Goal: Information Seeking & Learning: Check status

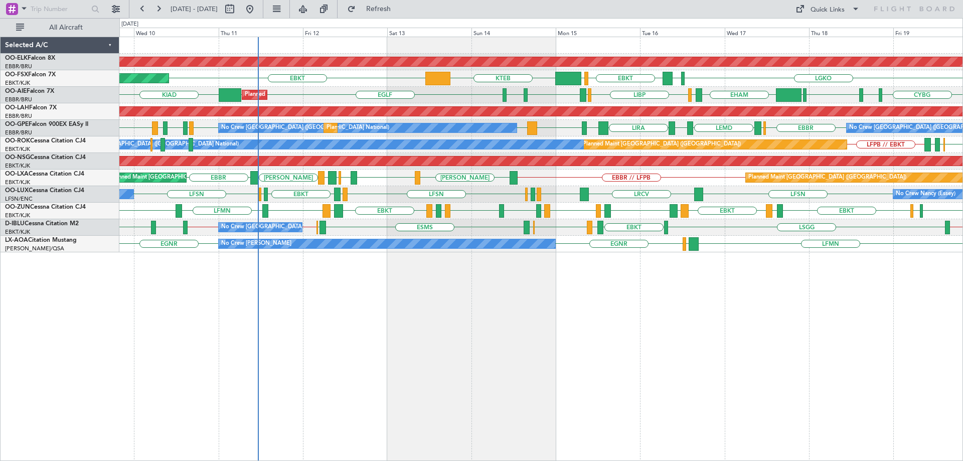
click at [243, 203] on div "Planned Maint Kortrijk-[GEOGRAPHIC_DATA] LGKO LGAV EBKT [GEOGRAPHIC_DATA] KTEB …" at bounding box center [540, 144] width 843 height 215
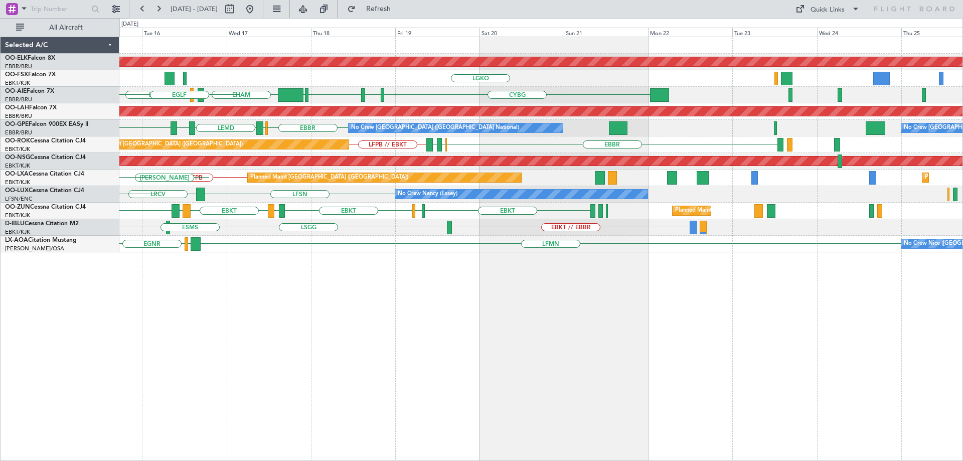
click at [343, 194] on div "Planned Maint Kortrijk-[GEOGRAPHIC_DATA] LGKO LGAV EBKT [GEOGRAPHIC_DATA] KTEB …" at bounding box center [540, 144] width 843 height 215
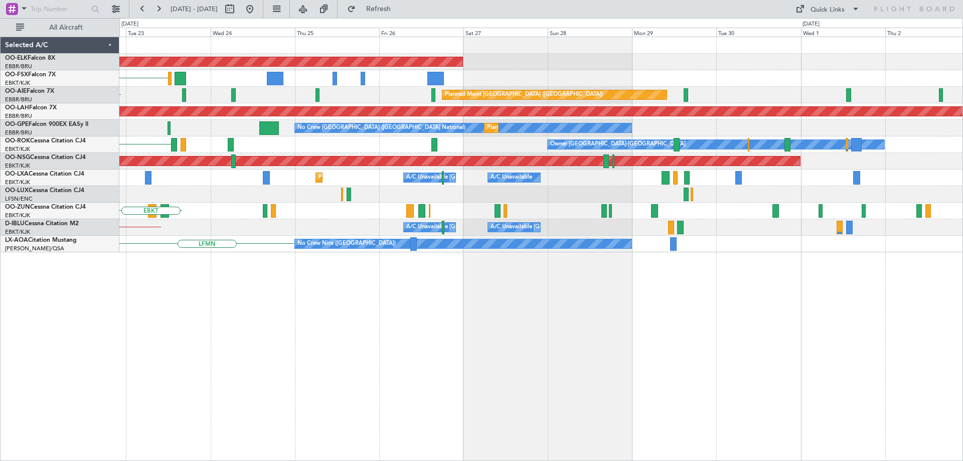
click at [345, 207] on div "Planned Maint Kortrijk-[GEOGRAPHIC_DATA] LGKO Planned Maint [GEOGRAPHIC_DATA] (…" at bounding box center [540, 144] width 843 height 215
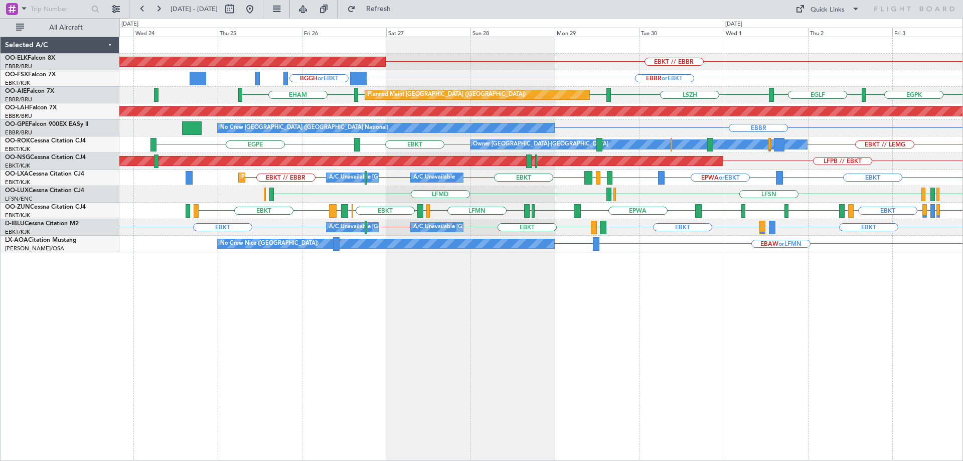
click at [845, 162] on div "Planned Maint Kortrijk-[GEOGRAPHIC_DATA] EBKT // EBBR LFMN EBBR or EBKT BGGH or…" at bounding box center [540, 144] width 843 height 215
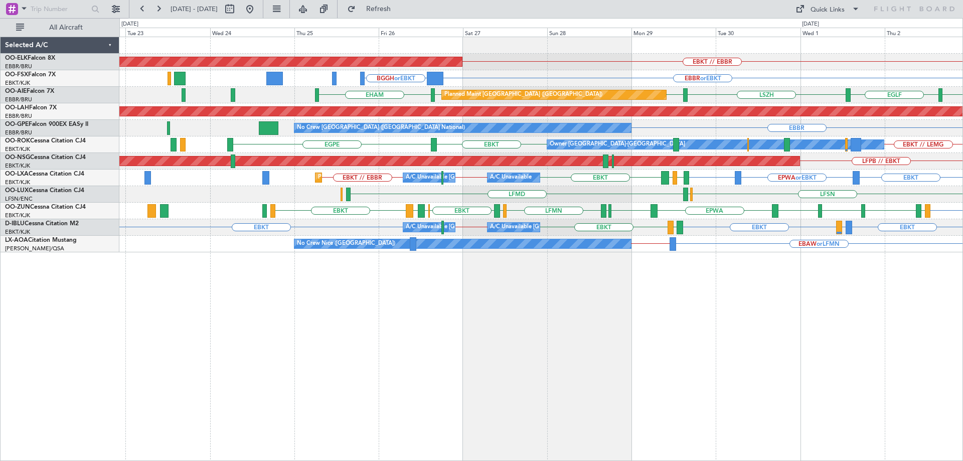
click at [652, 151] on div "Planned Maint Kortrijk-[GEOGRAPHIC_DATA] EBKT // EBBR LFMN EBBR or EBKT BGGH or…" at bounding box center [540, 144] width 843 height 215
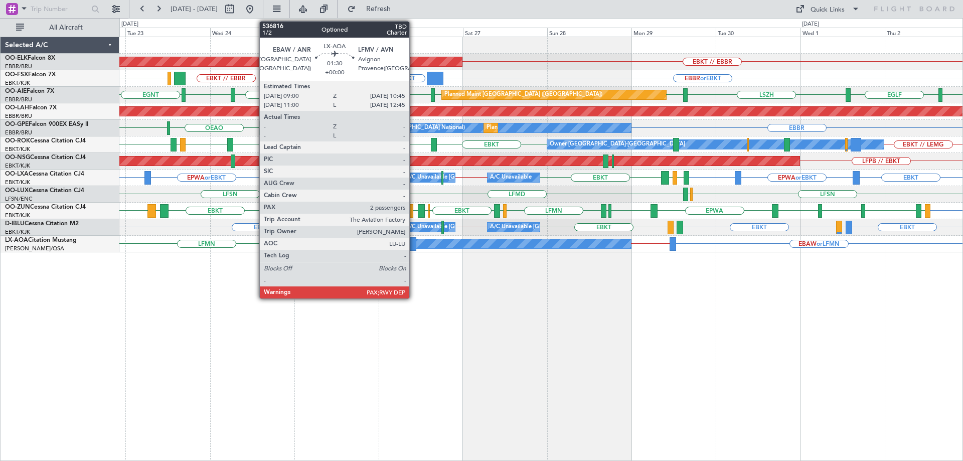
click at [413, 242] on div at bounding box center [413, 244] width 7 height 14
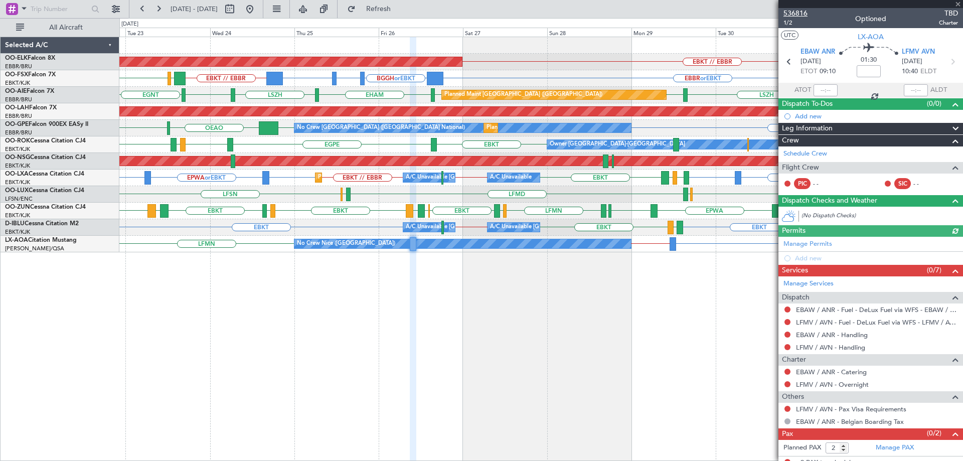
click at [798, 13] on span "536816" at bounding box center [795, 13] width 24 height 11
click at [956, 4] on span at bounding box center [958, 4] width 10 height 9
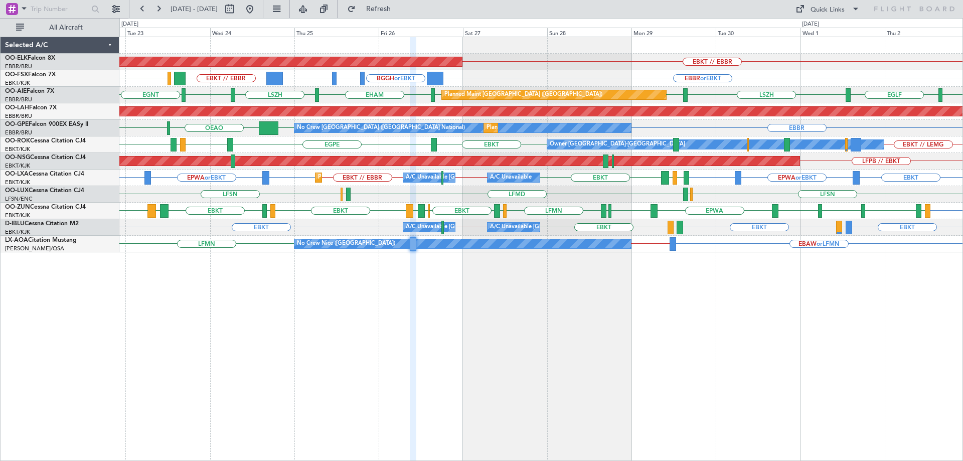
type input "0"
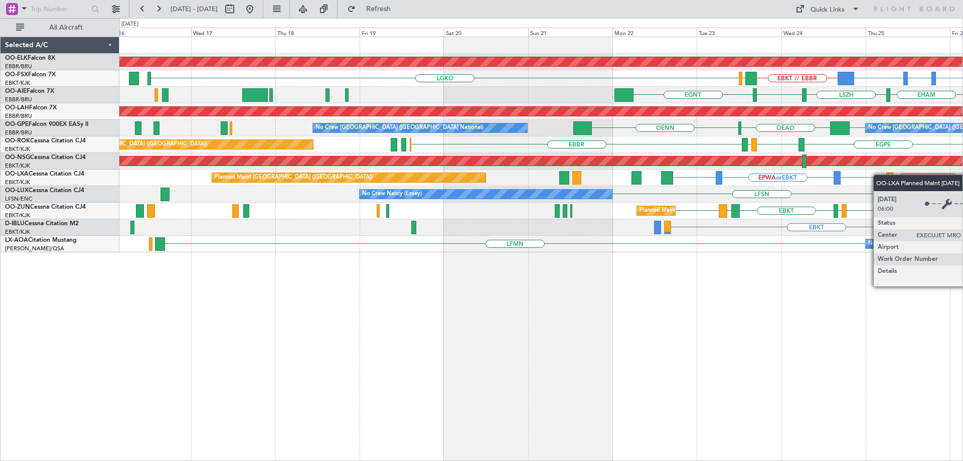
click at [926, 174] on div "EPWA or EBKT EBKT EBKT EBKT // EBBR Planned Maint [GEOGRAPHIC_DATA]-[GEOGRAPHIC…" at bounding box center [540, 177] width 843 height 17
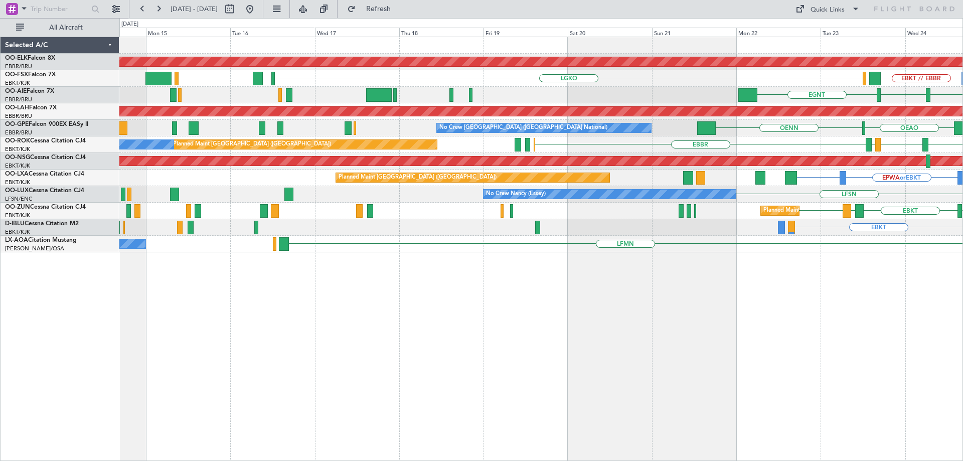
click at [280, 175] on div "Planned Maint Kortrijk-[GEOGRAPHIC_DATA] EBKT // EBBR LGKO LGAV EBKT // EBBR BG…" at bounding box center [540, 144] width 843 height 215
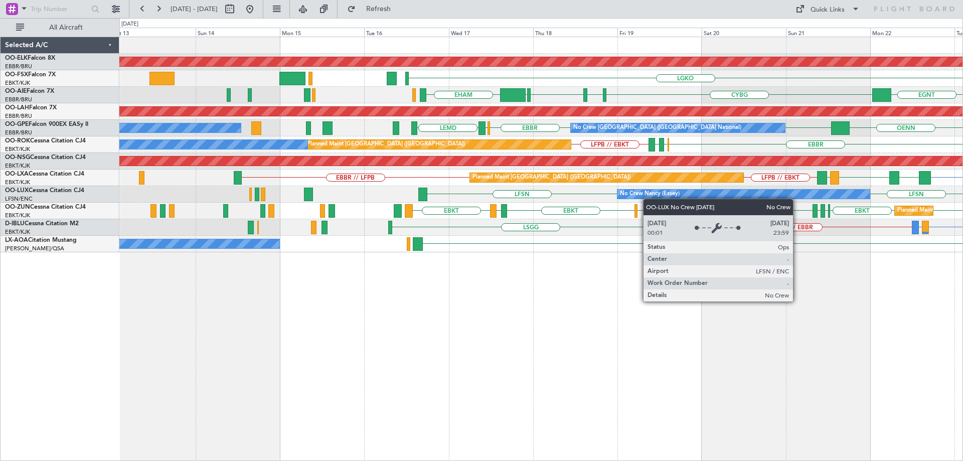
click at [712, 197] on div "No Crew Nancy (Essey)" at bounding box center [743, 194] width 252 height 9
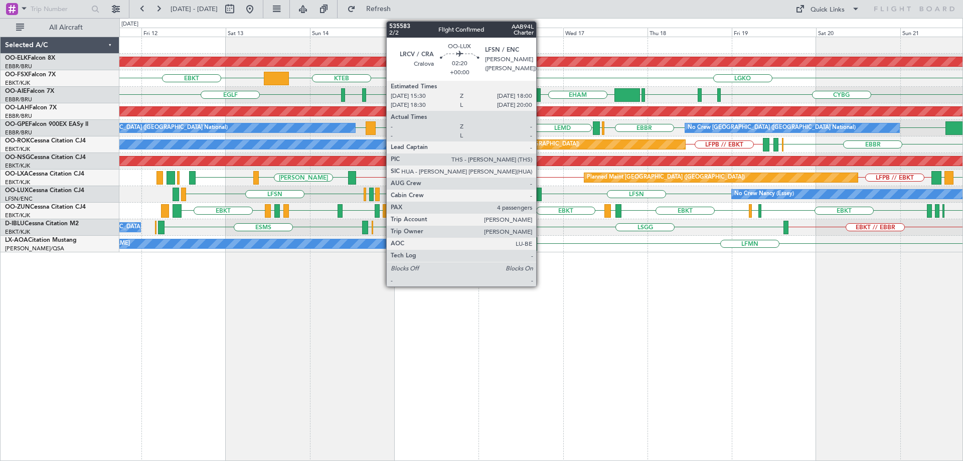
click at [388, 199] on div "LFSN LFSN LRCV LFSN LFMN LFPB No Crew [PERSON_NAME] ([PERSON_NAME]) LFSN No Cre…" at bounding box center [540, 194] width 843 height 17
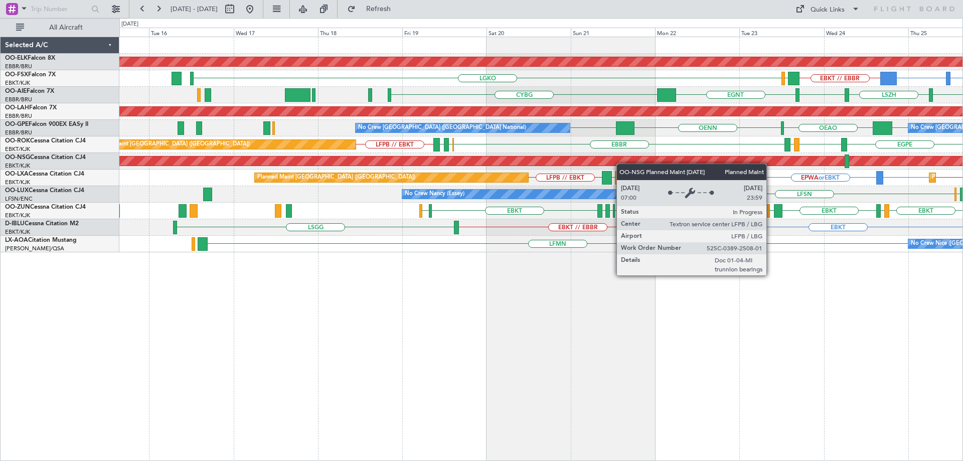
click at [598, 160] on div "Planned Maint Kortrijk-[GEOGRAPHIC_DATA] EBKT // EBBR BGGH or EBKT EBKT // EBBR…" at bounding box center [540, 144] width 843 height 215
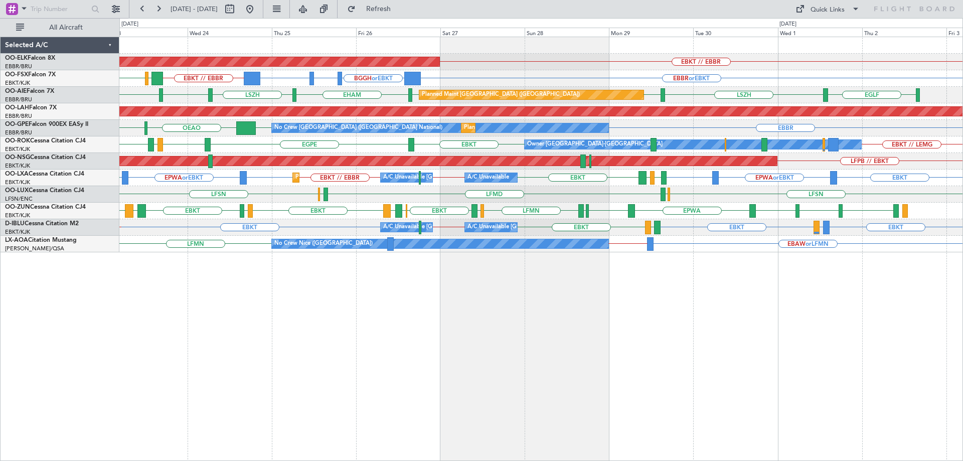
click at [622, 178] on div "Planned Maint Kortrijk-[GEOGRAPHIC_DATA] EBKT // EBBR EBBR or EBKT BGGH or EBKT…" at bounding box center [540, 144] width 843 height 215
